Goal: Find specific page/section: Find specific page/section

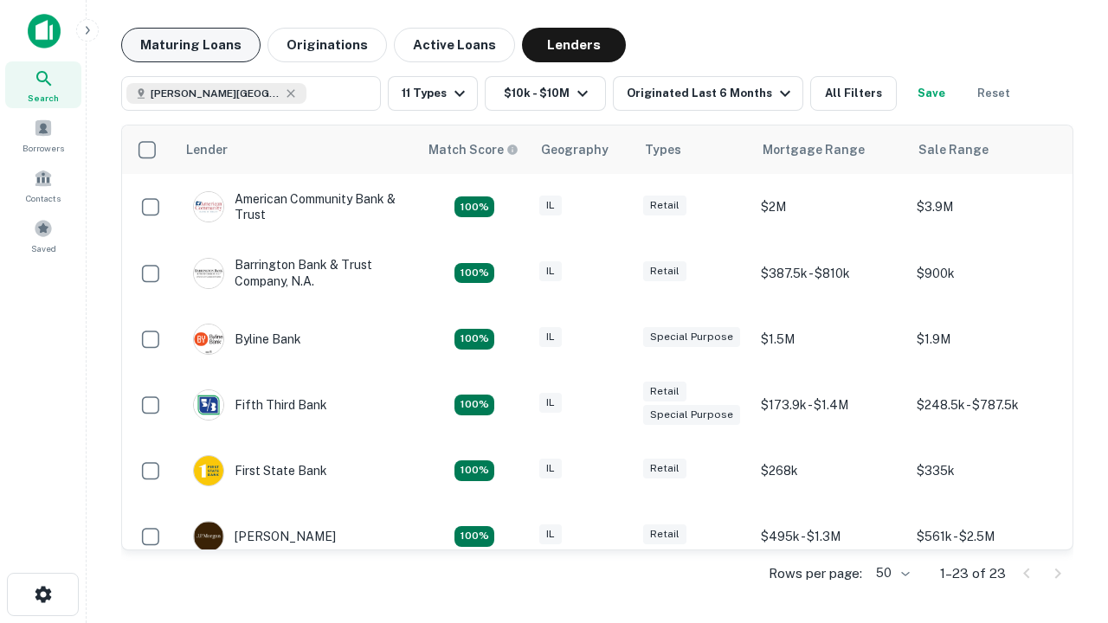
click at [190, 45] on button "Maturing Loans" at bounding box center [190, 45] width 139 height 35
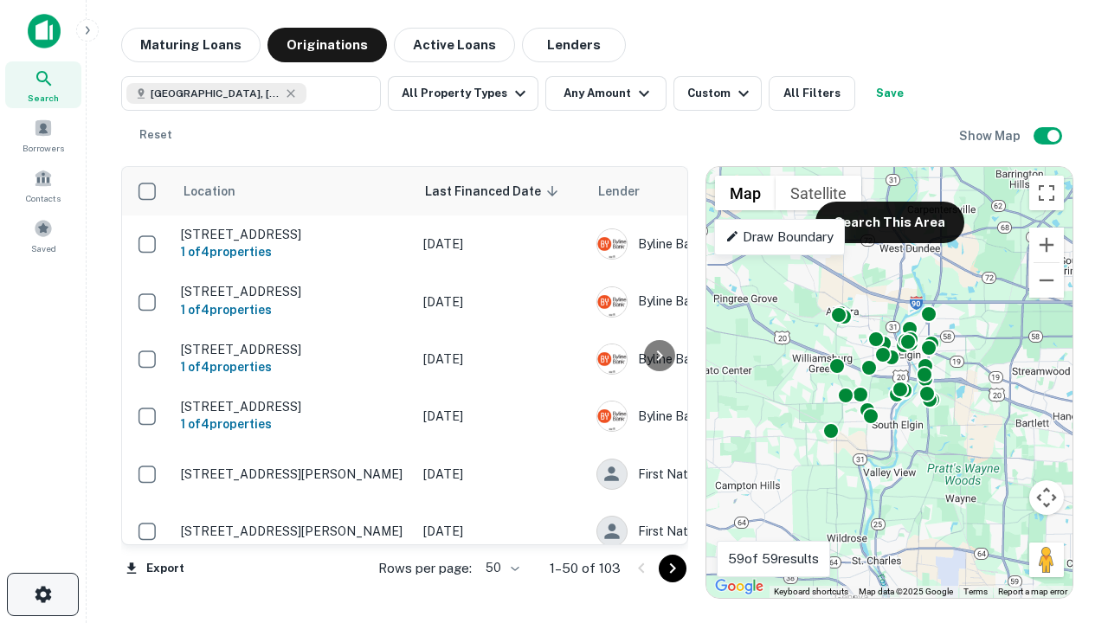
click at [42, 594] on icon "button" at bounding box center [43, 594] width 21 height 21
